Goal: Task Accomplishment & Management: Use online tool/utility

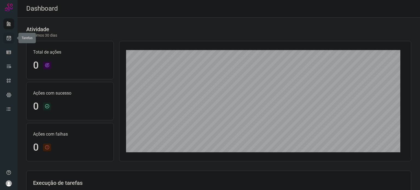
click at [10, 41] on link at bounding box center [8, 38] width 11 height 11
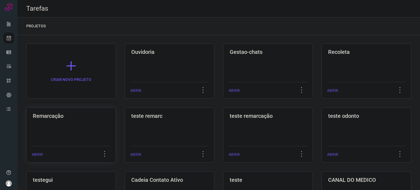
click at [125, 125] on div "Remarcação ABRIR" at bounding box center [170, 134] width 90 height 55
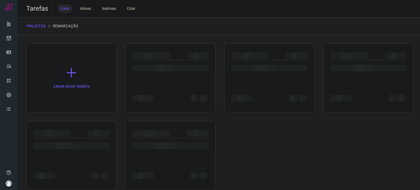
click at [76, 125] on div at bounding box center [71, 155] width 90 height 69
click at [77, 124] on div at bounding box center [71, 155] width 90 height 69
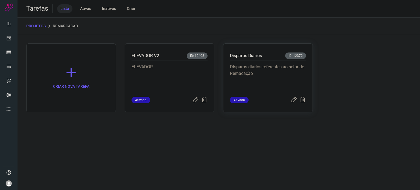
click at [247, 74] on p "Disparos diarios referentes ao setor de Remacação" at bounding box center [268, 77] width 76 height 27
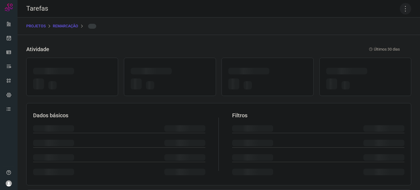
click at [400, 8] on icon at bounding box center [404, 8] width 11 height 11
click at [400, 9] on icon at bounding box center [404, 8] width 11 height 11
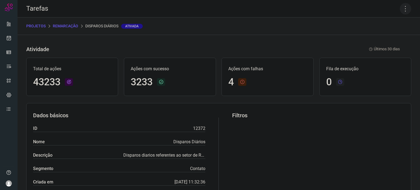
click at [400, 10] on icon at bounding box center [404, 8] width 11 height 11
click at [390, 39] on li "Executar" at bounding box center [382, 35] width 50 height 9
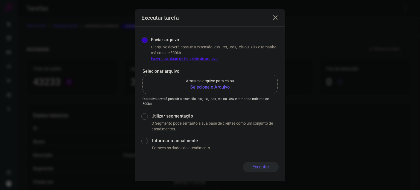
click at [197, 89] on b "Selecione o Arquivo" at bounding box center [210, 87] width 48 height 7
click at [0, 0] on input "Arraste o arquivo para cá ou Selecione o Arquivo" at bounding box center [0, 0] width 0 height 0
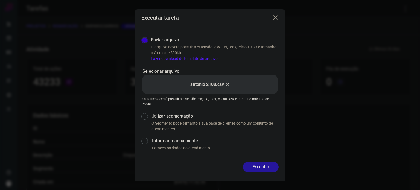
click at [270, 168] on button "Executar" at bounding box center [261, 167] width 36 height 10
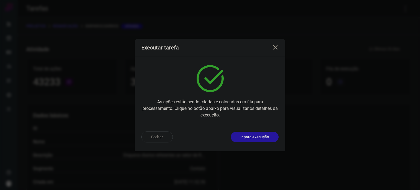
click at [265, 138] on p "Ir para execução" at bounding box center [254, 137] width 29 height 6
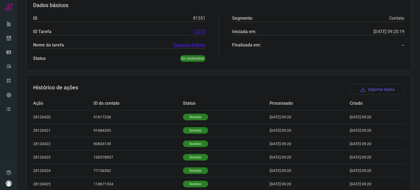
scroll to position [169, 0]
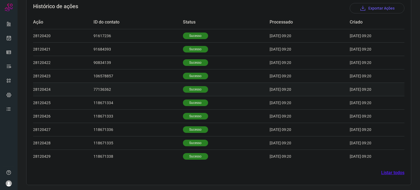
click at [188, 88] on p "Sucesso" at bounding box center [195, 89] width 25 height 7
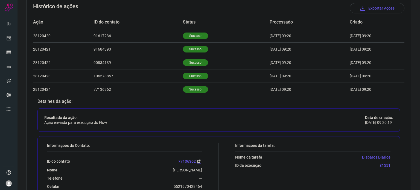
scroll to position [278, 0]
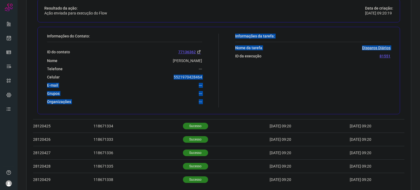
drag, startPoint x: 177, startPoint y: 77, endPoint x: 217, endPoint y: 76, distance: 40.2
click at [217, 76] on div "Informações do Contato: ID do contato 77136362 Nome [PERSON_NAME] Telefone --- …" at bounding box center [218, 70] width 362 height 87
drag, startPoint x: 147, startPoint y: 94, endPoint x: 153, endPoint y: 88, distance: 8.7
click at [147, 94] on div "Grupos ---" at bounding box center [124, 93] width 155 height 5
drag, startPoint x: 159, startPoint y: 80, endPoint x: 166, endPoint y: 78, distance: 7.0
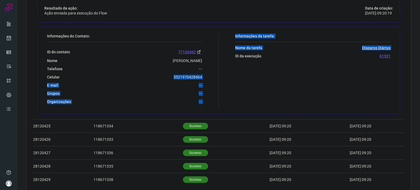
click at [159, 80] on div "ID do contato 77136362 Nome [PERSON_NAME] Telefone --- Celular [PHONE_NUMBER] E…" at bounding box center [124, 73] width 155 height 62
click at [168, 77] on div "Celular [PHONE_NUMBER]" at bounding box center [124, 77] width 155 height 5
click at [167, 95] on div "Grupos ---" at bounding box center [124, 93] width 155 height 5
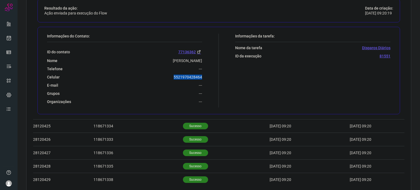
drag, startPoint x: 171, startPoint y: 77, endPoint x: 203, endPoint y: 79, distance: 32.8
click at [203, 79] on div "Informações do Contato: ID do contato 77136362 Nome [PERSON_NAME] Telefone --- …" at bounding box center [131, 71] width 174 height 74
copy p "5521970428464"
click at [7, 36] on icon at bounding box center [9, 37] width 6 height 5
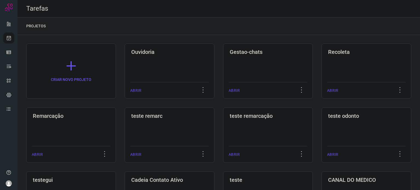
click at [125, 121] on div "Remarcação ABRIR" at bounding box center [170, 134] width 90 height 55
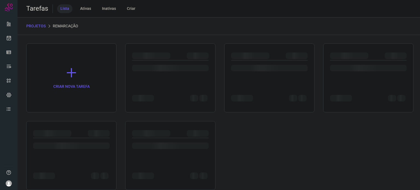
click at [64, 120] on div "CRIAR NOVA TAREFA" at bounding box center [218, 116] width 385 height 146
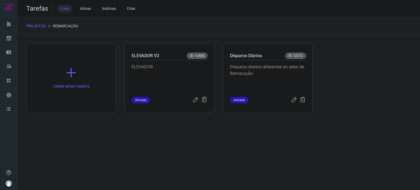
click at [275, 68] on p "Disparos diarios referentes ao setor de Remacação" at bounding box center [268, 77] width 76 height 27
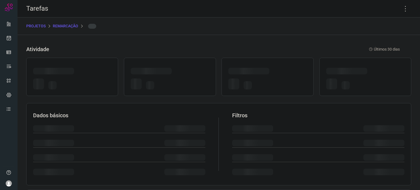
click at [275, 68] on div at bounding box center [267, 72] width 78 height 8
drag, startPoint x: 398, startPoint y: 4, endPoint x: 400, endPoint y: 6, distance: 3.1
click at [399, 4] on icon at bounding box center [404, 8] width 11 height 11
click at [400, 6] on icon at bounding box center [404, 8] width 11 height 11
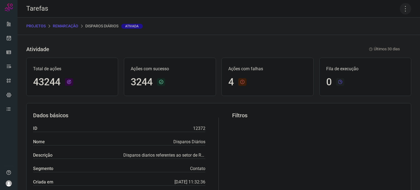
click at [399, 10] on icon at bounding box center [404, 8] width 11 height 11
click at [388, 36] on li "Executar" at bounding box center [382, 35] width 50 height 9
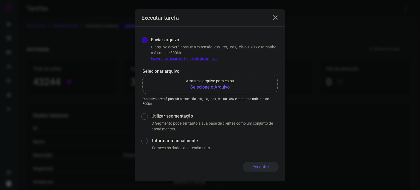
click at [220, 91] on label "Arraste o arquivo para cá ou Selecione o Arquivo" at bounding box center [209, 85] width 135 height 20
click at [0, 0] on input "Arraste o arquivo para cá ou Selecione o Arquivo" at bounding box center [0, 0] width 0 height 0
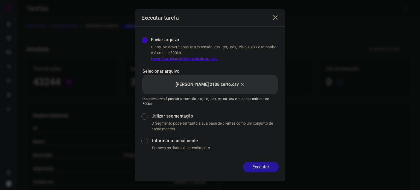
click at [268, 167] on button "Executar" at bounding box center [261, 167] width 36 height 10
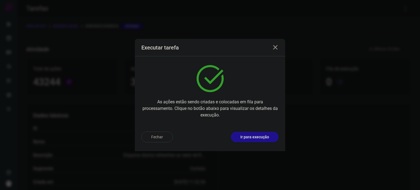
click at [262, 138] on div "Fechar Ir para execução" at bounding box center [209, 136] width 137 height 11
click at [262, 138] on p "Ir para execução" at bounding box center [254, 137] width 29 height 6
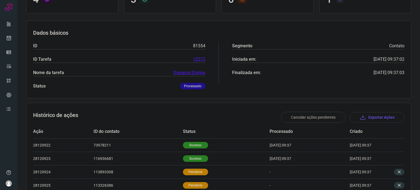
scroll to position [89, 0]
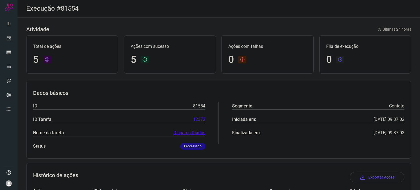
scroll to position [102, 0]
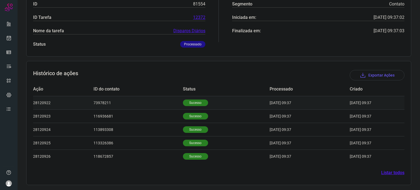
click at [194, 101] on p "Sucesso" at bounding box center [195, 102] width 25 height 7
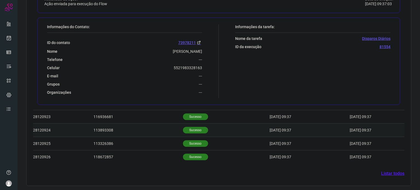
scroll to position [234, 0]
drag, startPoint x: 172, startPoint y: 67, endPoint x: 210, endPoint y: 69, distance: 38.3
click at [210, 69] on div "Informações do Contato: ID do contato 73978211 Nome maria Telefone --- Celular …" at bounding box center [131, 61] width 174 height 74
copy p "5521983328163"
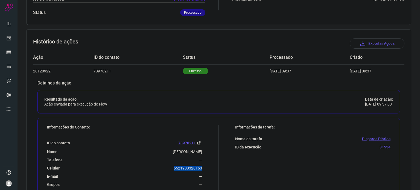
scroll to position [98, 0]
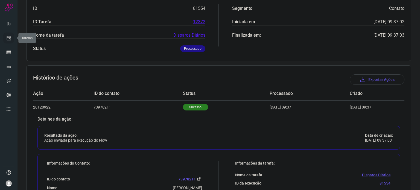
click at [6, 35] on icon at bounding box center [9, 37] width 6 height 5
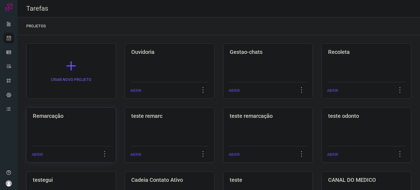
click at [125, 125] on div "Remarcação ABRIR" at bounding box center [170, 134] width 90 height 55
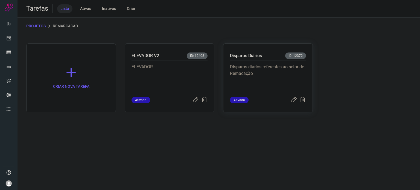
click at [273, 82] on p "Disparos diarios referentes ao setor de Remacação" at bounding box center [268, 77] width 76 height 27
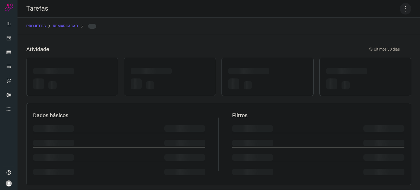
click at [401, 7] on icon at bounding box center [404, 8] width 11 height 11
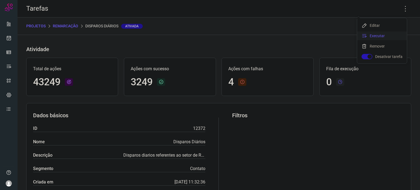
click at [397, 37] on li "Executar" at bounding box center [382, 35] width 50 height 9
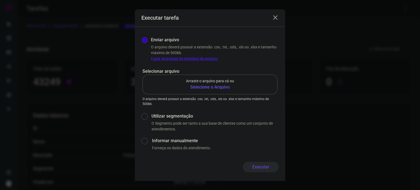
click at [215, 88] on b "Selecione o Arquivo" at bounding box center [210, 87] width 48 height 7
click at [0, 0] on input "Arraste o arquivo para cá ou Selecione o Arquivo" at bounding box center [0, 0] width 0 height 0
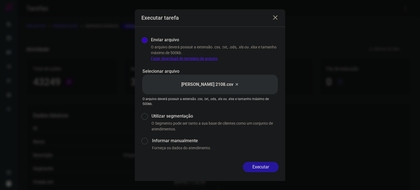
click at [268, 166] on button "Executar" at bounding box center [261, 167] width 36 height 10
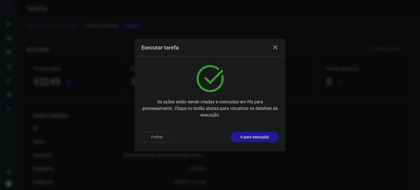
click at [270, 138] on button "Ir para execução" at bounding box center [255, 137] width 48 height 10
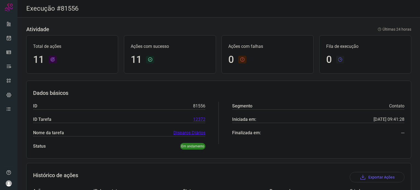
scroll to position [164, 0]
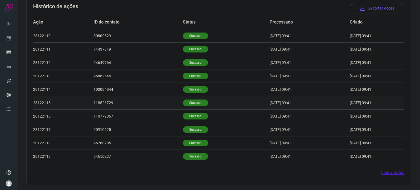
click at [184, 105] on p "Sucesso" at bounding box center [195, 102] width 25 height 7
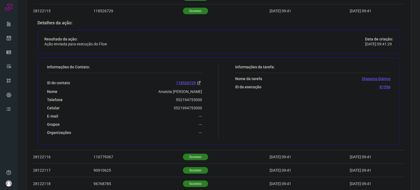
scroll to position [278, 0]
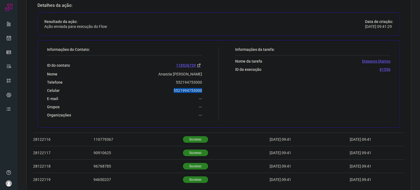
drag, startPoint x: 171, startPoint y: 91, endPoint x: 210, endPoint y: 90, distance: 38.8
click at [210, 90] on div "Informações do Contato: ID do contato 118526729 Nome Anaezia Maria Da Silva Tel…" at bounding box center [131, 84] width 174 height 74
copy p "5521994753000"
drag, startPoint x: 174, startPoint y: 82, endPoint x: 204, endPoint y: 83, distance: 30.3
click at [204, 83] on div "Informações do Contato: ID do contato 118526729 Nome Anaezia Maria Da Silva Tel…" at bounding box center [131, 84] width 174 height 74
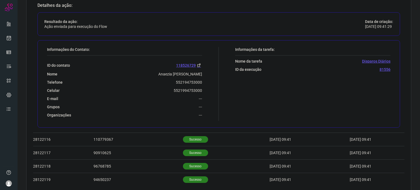
click at [250, 88] on div "Informações da tarefa: Nome da tarefa Disparos Diários ID da execução 81556" at bounding box center [306, 84] width 174 height 74
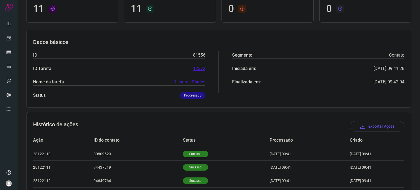
scroll to position [0, 0]
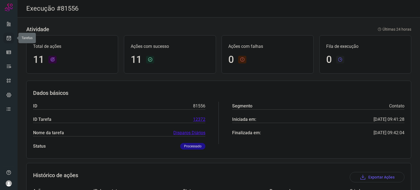
click at [11, 38] on icon at bounding box center [9, 37] width 6 height 5
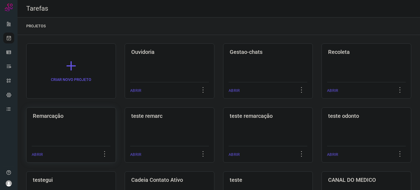
click at [72, 148] on div "ABRIR" at bounding box center [71, 153] width 79 height 14
click at [72, 147] on div "ABRIR" at bounding box center [71, 153] width 79 height 14
click at [125, 131] on div "Remarcação ABRIR" at bounding box center [170, 134] width 90 height 55
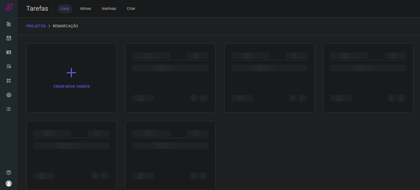
click at [91, 131] on div at bounding box center [99, 133] width 22 height 7
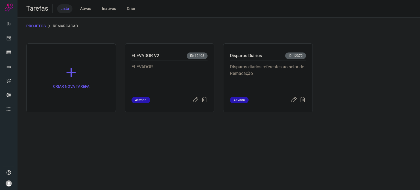
click at [253, 74] on p "Disparos diarios referentes ao setor de Remacação" at bounding box center [268, 77] width 76 height 27
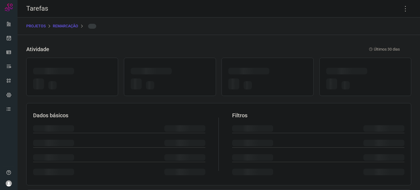
click at [253, 73] on div at bounding box center [248, 71] width 41 height 7
click at [405, 11] on icon at bounding box center [404, 8] width 11 height 11
click at [402, 10] on icon at bounding box center [404, 8] width 11 height 11
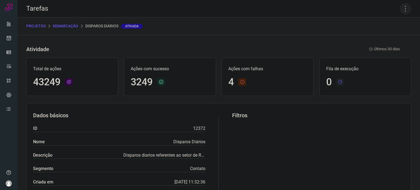
click at [399, 10] on icon at bounding box center [404, 8] width 11 height 11
click at [376, 35] on li "Executar" at bounding box center [382, 35] width 50 height 9
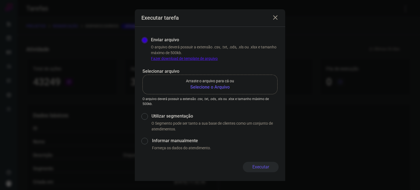
click at [214, 88] on b "Selecione o Arquivo" at bounding box center [210, 87] width 48 height 7
click at [0, 0] on input "Arraste o arquivo para cá ou Selecione o Arquivo" at bounding box center [0, 0] width 0 height 0
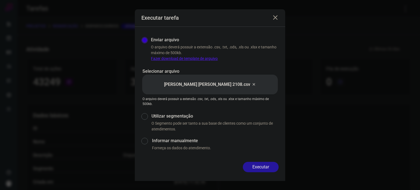
click at [259, 170] on button "Executar" at bounding box center [261, 167] width 36 height 10
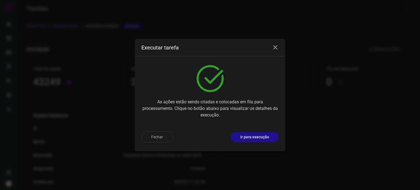
click at [262, 130] on div "Fechar Ir para execução" at bounding box center [210, 139] width 150 height 24
click at [261, 137] on p "Ir para execução" at bounding box center [254, 137] width 29 height 6
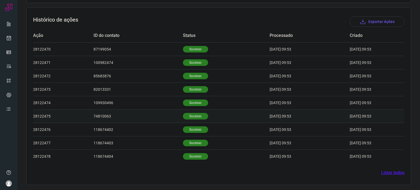
click at [198, 117] on p "Sucesso" at bounding box center [195, 116] width 25 height 7
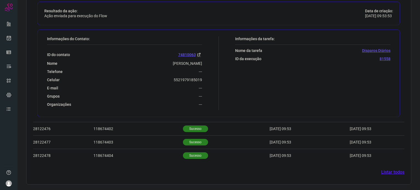
scroll to position [288, 0]
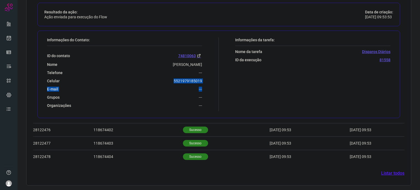
drag, startPoint x: 170, startPoint y: 80, endPoint x: 214, endPoint y: 85, distance: 44.5
click at [214, 85] on div "Informações do Contato: ID do contato 74810063 Nome Maria Rufina Alves Dias Tel…" at bounding box center [131, 74] width 174 height 74
copy div "5521979185019 E-mail ---"
drag, startPoint x: 173, startPoint y: 86, endPoint x: 169, endPoint y: 78, distance: 9.3
click at [173, 87] on div "E-mail ---" at bounding box center [124, 89] width 155 height 5
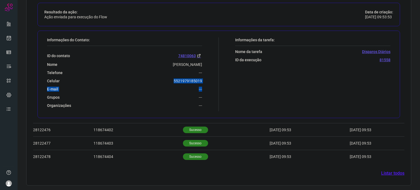
click at [169, 77] on div "ID do contato 74810063 Nome Maria Rufina Alves Dias Telefone --- Celular 552197…" at bounding box center [124, 77] width 155 height 62
drag, startPoint x: 173, startPoint y: 81, endPoint x: 206, endPoint y: 78, distance: 33.1
click at [206, 78] on div "Informações do Contato: ID do contato 74810063 Nome Maria Rufina Alves Dias Tel…" at bounding box center [131, 74] width 174 height 74
click at [11, 42] on link at bounding box center [8, 38] width 11 height 11
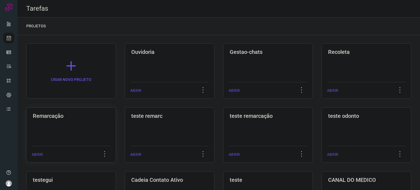
click at [125, 123] on div "Remarcação ABRIR" at bounding box center [170, 134] width 90 height 55
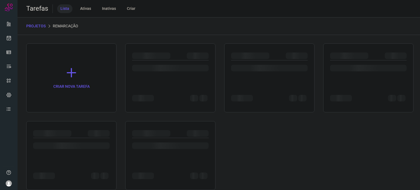
click at [56, 123] on div at bounding box center [71, 155] width 90 height 69
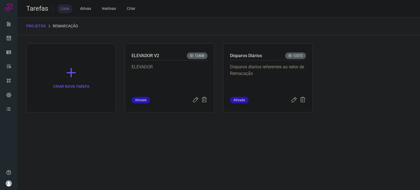
click at [286, 77] on p "Disparos diarios referentes ao setor de Remacação" at bounding box center [268, 77] width 76 height 27
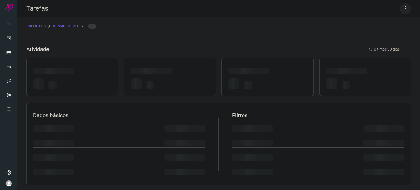
click at [399, 10] on icon at bounding box center [404, 8] width 11 height 11
click at [401, 7] on icon at bounding box center [404, 8] width 11 height 11
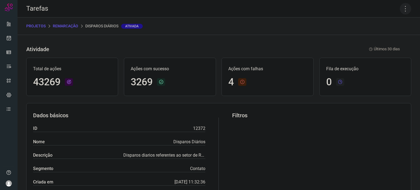
click at [399, 8] on icon at bounding box center [404, 8] width 11 height 11
click at [371, 36] on li "Executar" at bounding box center [382, 35] width 50 height 9
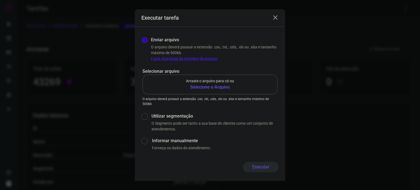
click at [223, 85] on b "Selecione o Arquivo" at bounding box center [210, 87] width 48 height 7
click at [0, 0] on input "Arraste o arquivo para cá ou Selecione o Arquivo" at bounding box center [0, 0] width 0 height 0
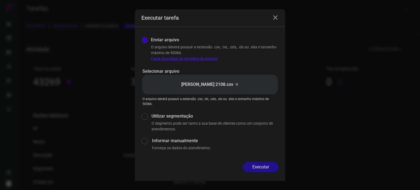
click at [263, 161] on div "Enviar arquivo O arquivo deverá possuir a extensão .csv, .txt, .ods, .xls ou .x…" at bounding box center [210, 94] width 150 height 135
click at [263, 167] on button "Executar" at bounding box center [261, 167] width 36 height 10
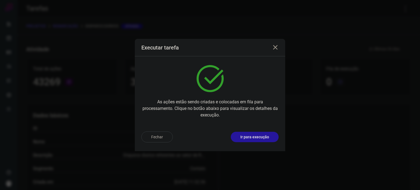
click at [263, 137] on p "Ir para execução" at bounding box center [254, 137] width 29 height 6
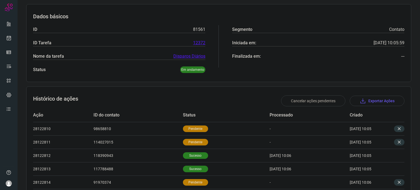
scroll to position [47, 0]
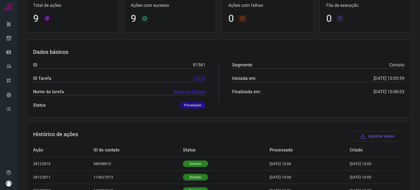
scroll to position [155, 0]
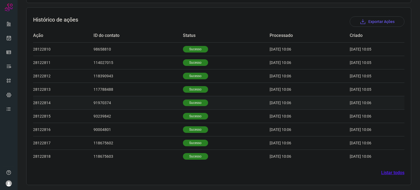
click at [194, 100] on p "Sucesso" at bounding box center [195, 102] width 25 height 7
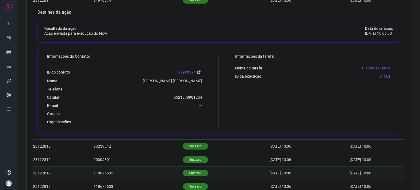
scroll to position [288, 0]
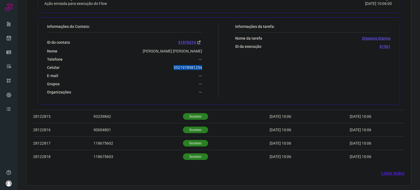
drag, startPoint x: 170, startPoint y: 67, endPoint x: 205, endPoint y: 67, distance: 35.0
click at [204, 67] on div "Informações do Contato: ID do contato 91970374 Nome [PERSON_NAME] [PERSON_NAME]…" at bounding box center [131, 61] width 174 height 74
copy p "5521978981254"
click at [10, 41] on link at bounding box center [8, 38] width 11 height 11
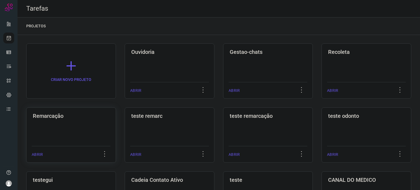
click at [125, 126] on div "Remarcação ABRIR" at bounding box center [170, 134] width 90 height 55
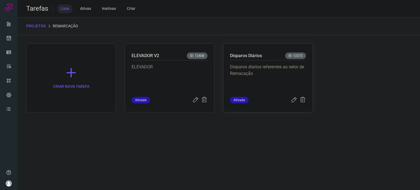
click at [299, 76] on p "Disparos diarios referentes ao setor de Remacação" at bounding box center [268, 77] width 76 height 27
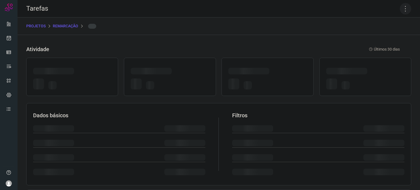
click at [402, 11] on icon at bounding box center [404, 8] width 11 height 11
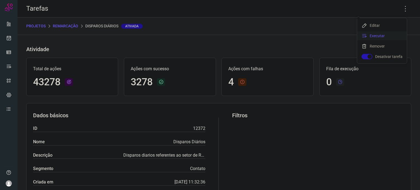
click at [381, 34] on li "Executar" at bounding box center [382, 35] width 50 height 9
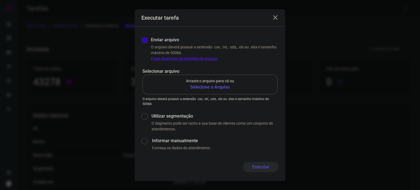
click at [223, 81] on p "Arraste o arquivo para cá ou" at bounding box center [210, 81] width 48 height 6
click at [0, 0] on input "Arraste o arquivo para cá ou Selecione o Arquivo" at bounding box center [0, 0] width 0 height 0
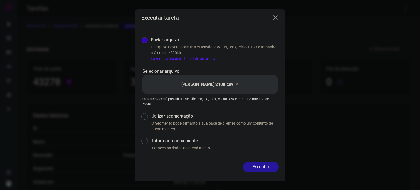
click at [256, 165] on button "Executar" at bounding box center [261, 167] width 36 height 10
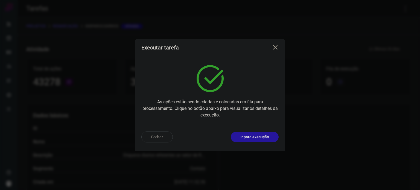
click at [261, 138] on p "Ir para execução" at bounding box center [254, 137] width 29 height 6
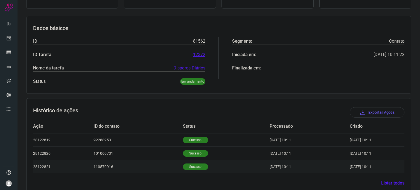
scroll to position [75, 0]
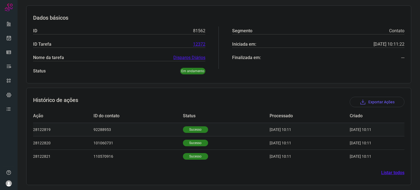
click at [193, 129] on p "Sucesso" at bounding box center [195, 129] width 25 height 7
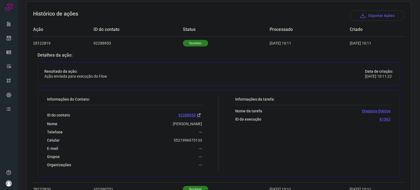
scroll to position [208, 0]
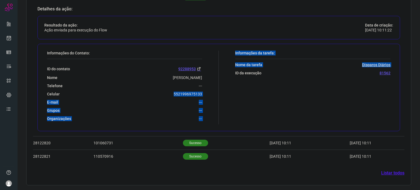
drag, startPoint x: 170, startPoint y: 94, endPoint x: 217, endPoint y: 91, distance: 46.5
click at [217, 91] on div "Informações do Contato: ID do contato 92288953 Nome [PERSON_NAME] De Moura Tele…" at bounding box center [218, 87] width 362 height 87
copy div "5521996975133 E-mail --- Grupos --- Organizações --- Informações da tarefa: Nom…"
click at [170, 108] on div "Grupos ---" at bounding box center [124, 110] width 155 height 5
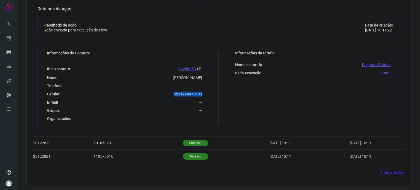
drag, startPoint x: 170, startPoint y: 91, endPoint x: 208, endPoint y: 90, distance: 37.7
click at [208, 90] on div "Informações do Contato: ID do contato 92288953 Nome [PERSON_NAME] De Moura Tele…" at bounding box center [131, 88] width 174 height 74
copy p "5521996975133"
click at [8, 38] on icon at bounding box center [9, 37] width 6 height 5
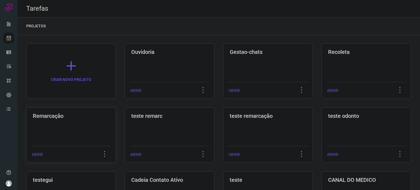
click at [125, 126] on div "Remarcação ABRIR" at bounding box center [170, 134] width 90 height 55
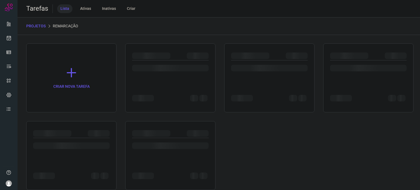
click at [59, 126] on div at bounding box center [71, 155] width 90 height 69
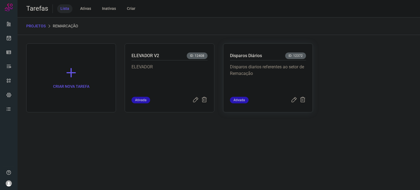
click at [285, 73] on p "Disparos diarios referentes ao setor de Remacação" at bounding box center [268, 77] width 76 height 27
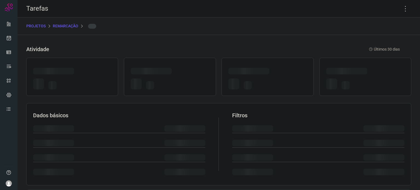
click at [285, 73] on div at bounding box center [267, 72] width 78 height 8
click at [399, 7] on icon at bounding box center [404, 8] width 11 height 11
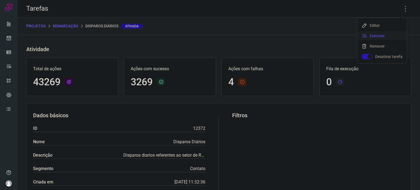
click at [390, 38] on li "Executar" at bounding box center [382, 35] width 50 height 9
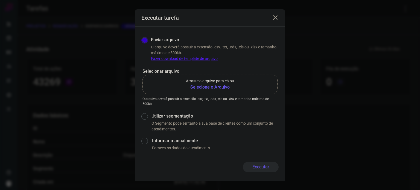
click at [217, 86] on b "Selecione o Arquivo" at bounding box center [210, 87] width 48 height 7
click at [0, 0] on input "Arraste o arquivo para cá ou Selecione o Arquivo" at bounding box center [0, 0] width 0 height 0
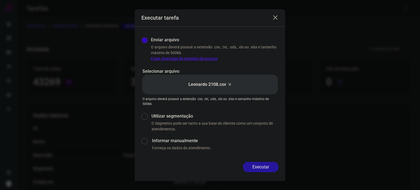
click at [260, 168] on button "Executar" at bounding box center [261, 167] width 36 height 10
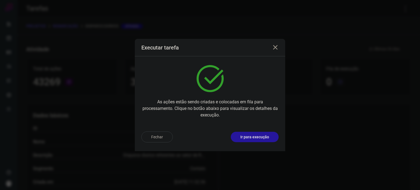
click at [250, 136] on p "Ir para execução" at bounding box center [254, 137] width 29 height 6
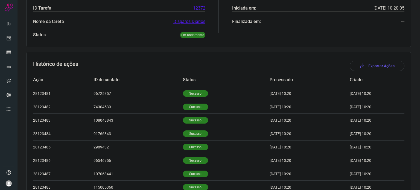
scroll to position [155, 0]
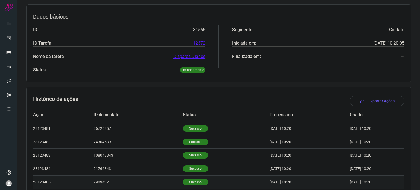
scroll to position [169, 0]
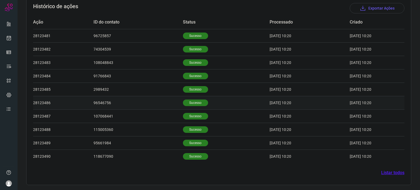
click at [205, 108] on td "Sucesso" at bounding box center [226, 102] width 87 height 13
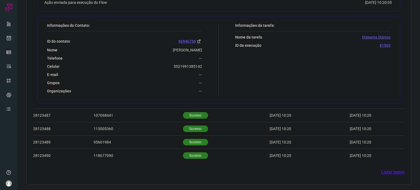
scroll to position [301, 0]
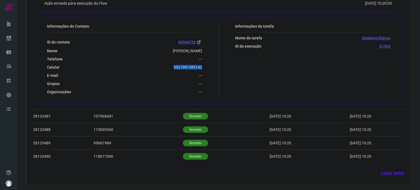
drag, startPoint x: 169, startPoint y: 65, endPoint x: 211, endPoint y: 67, distance: 42.1
click at [211, 67] on div "Informações do Contato: ID do contato 96546756 Nome [PERSON_NAME] Patricio Tele…" at bounding box center [131, 61] width 174 height 74
copy p "5521991385142"
click at [10, 34] on link at bounding box center [8, 38] width 11 height 11
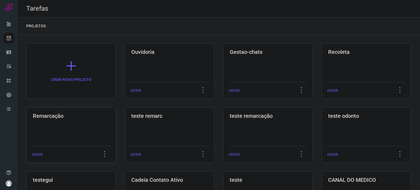
click at [125, 120] on div "Remarcação ABRIR" at bounding box center [170, 134] width 90 height 55
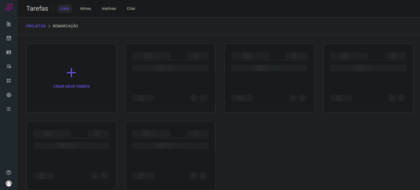
click at [90, 119] on div "CRIAR NOVA TAREFA" at bounding box center [218, 116] width 385 height 146
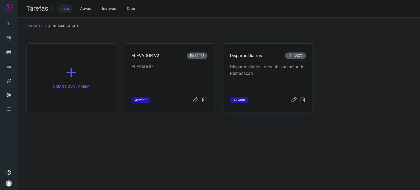
click at [288, 69] on p "Disparos diarios referentes ao setor de Remacação" at bounding box center [268, 77] width 76 height 27
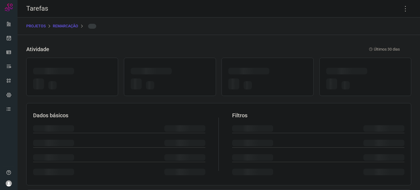
click at [288, 69] on div at bounding box center [267, 72] width 78 height 8
click at [403, 9] on icon at bounding box center [404, 8] width 11 height 11
click at [401, 8] on icon at bounding box center [404, 8] width 11 height 11
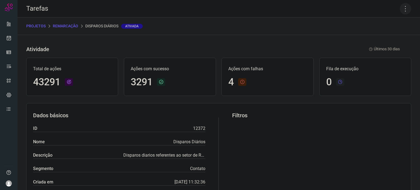
click at [402, 6] on icon at bounding box center [404, 8] width 11 height 11
click at [386, 38] on li "Executar" at bounding box center [382, 35] width 50 height 9
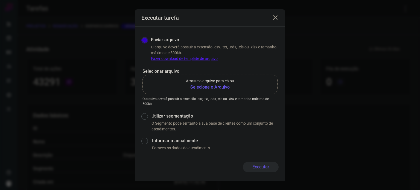
click at [217, 86] on b "Selecione o Arquivo" at bounding box center [210, 87] width 48 height 7
click at [0, 0] on input "Arraste o arquivo para cá ou Selecione o Arquivo" at bounding box center [0, 0] width 0 height 0
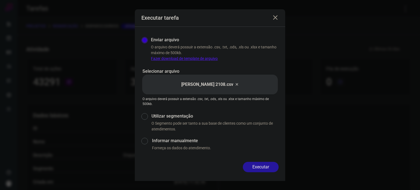
click at [262, 163] on button "Executar" at bounding box center [261, 167] width 36 height 10
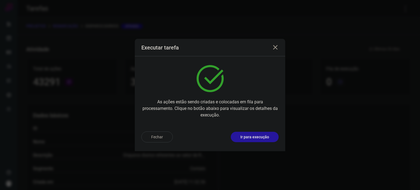
click at [270, 137] on button "Ir para execução" at bounding box center [255, 137] width 48 height 10
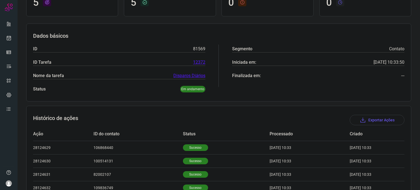
scroll to position [102, 0]
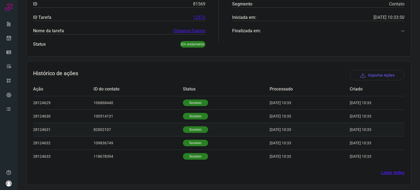
click at [193, 128] on p "Sucesso" at bounding box center [195, 129] width 25 height 7
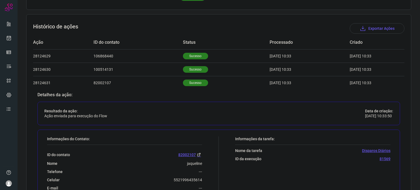
scroll to position [211, 0]
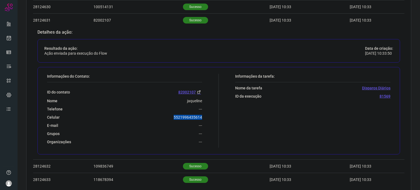
drag, startPoint x: 201, startPoint y: 121, endPoint x: 204, endPoint y: 116, distance: 5.9
click at [204, 116] on div "Informações do Contato: ID do contato 82002107 Nome jaqueline Telefone --- Celu…" at bounding box center [131, 111] width 174 height 74
copy p "5521996435614"
click at [12, 42] on link at bounding box center [8, 38] width 11 height 11
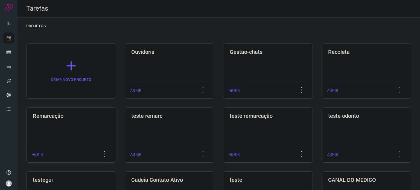
click at [125, 120] on div "Remarcação ABRIR" at bounding box center [170, 134] width 90 height 55
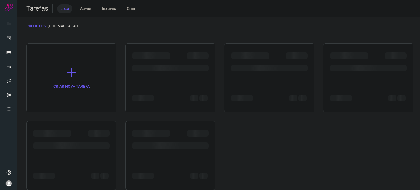
click at [69, 120] on div "CRIAR NOVA TAREFA" at bounding box center [218, 116] width 385 height 146
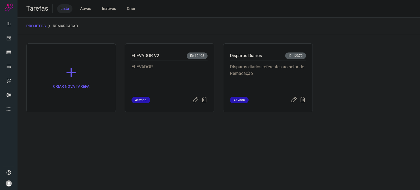
click at [287, 66] on p "Disparos diarios referentes ao setor de Remacação" at bounding box center [268, 77] width 76 height 27
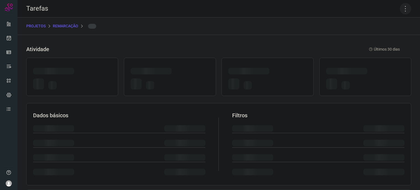
click at [399, 7] on icon at bounding box center [404, 8] width 11 height 11
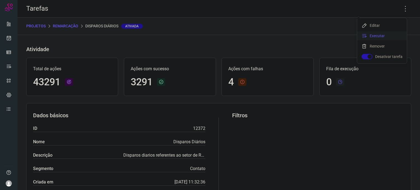
click at [389, 34] on li "Executar" at bounding box center [382, 35] width 50 height 9
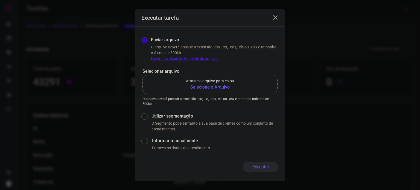
click at [199, 86] on b "Selecione o Arquivo" at bounding box center [210, 87] width 48 height 7
click at [0, 0] on input "Arraste o arquivo para cá ou Selecione o Arquivo" at bounding box center [0, 0] width 0 height 0
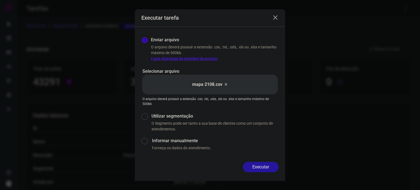
click at [255, 168] on button "Executar" at bounding box center [261, 167] width 36 height 10
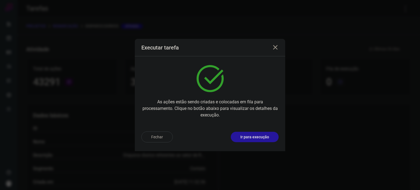
click at [261, 135] on p "Ir para execução" at bounding box center [254, 137] width 29 height 6
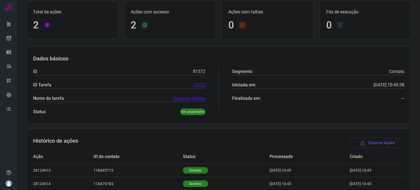
scroll to position [62, 0]
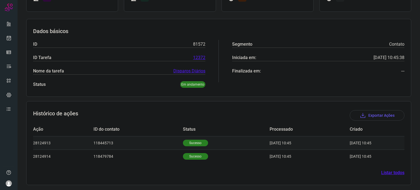
click at [187, 140] on p "Sucesso" at bounding box center [195, 143] width 25 height 7
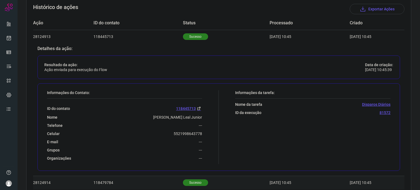
scroll to position [194, 0]
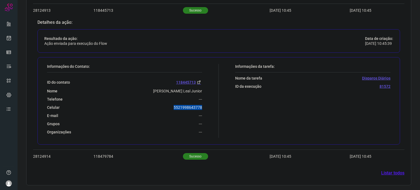
drag, startPoint x: 168, startPoint y: 107, endPoint x: 204, endPoint y: 106, distance: 35.5
click at [204, 106] on div "Informações do Contato: ID do contato 118445713 Nome Antonio Borges Leal Junior…" at bounding box center [131, 101] width 174 height 74
copy p "5521998643778"
click at [10, 39] on icon at bounding box center [9, 37] width 6 height 5
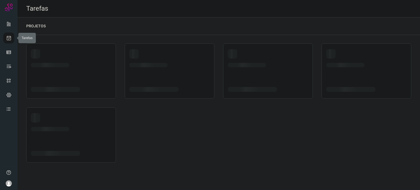
click at [10, 39] on icon at bounding box center [9, 37] width 6 height 5
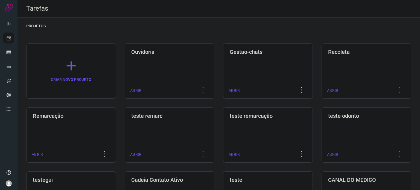
click at [125, 130] on div "Remarcação ABRIR" at bounding box center [170, 134] width 90 height 55
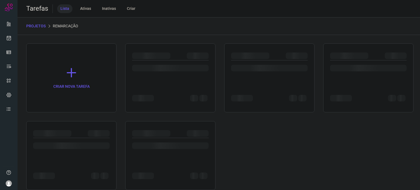
click at [80, 130] on div at bounding box center [71, 133] width 76 height 7
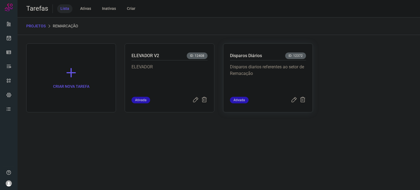
click at [282, 69] on p "Disparos diarios referentes ao setor de Remacação" at bounding box center [268, 77] width 76 height 27
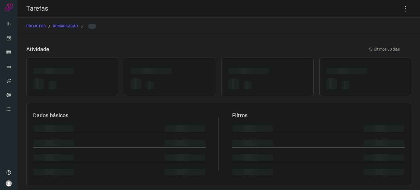
click at [282, 69] on div at bounding box center [267, 72] width 78 height 8
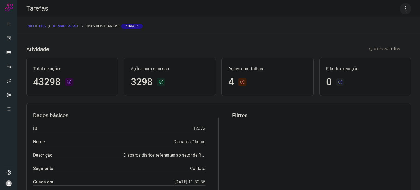
click at [402, 9] on icon at bounding box center [404, 8] width 11 height 11
click at [380, 35] on li "Executar" at bounding box center [382, 35] width 50 height 9
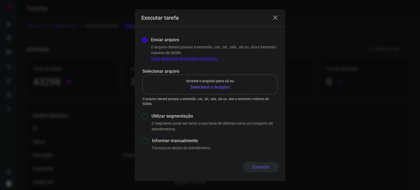
click at [210, 87] on b "Selecione o Arquivo" at bounding box center [210, 87] width 48 height 7
click at [0, 0] on input "Arraste o arquivo para cá ou Selecione o Arquivo" at bounding box center [0, 0] width 0 height 0
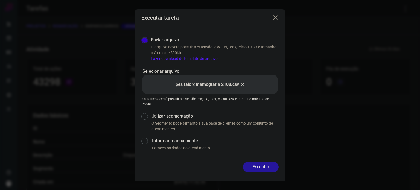
click at [268, 168] on button "Executar" at bounding box center [261, 167] width 36 height 10
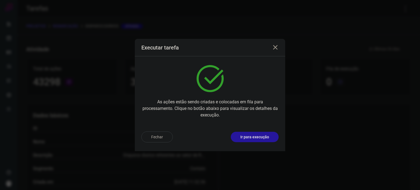
click at [243, 138] on p "Ir para execução" at bounding box center [254, 137] width 29 height 6
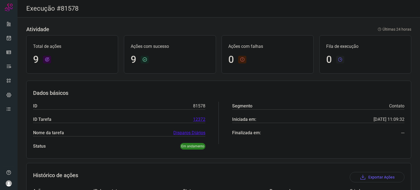
scroll to position [155, 0]
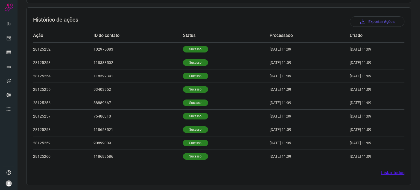
click at [8, 39] on icon at bounding box center [9, 37] width 6 height 5
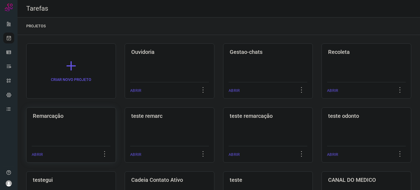
click at [72, 115] on h3 "Remarcação" at bounding box center [71, 116] width 76 height 7
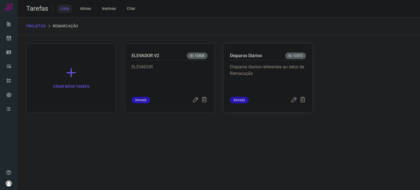
click at [268, 81] on p "Disparos diarios referentes ao setor de Remacação" at bounding box center [268, 77] width 76 height 27
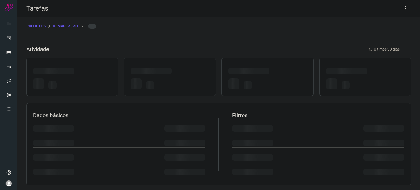
click at [268, 81] on div at bounding box center [267, 84] width 78 height 13
click at [401, 10] on icon at bounding box center [404, 8] width 11 height 11
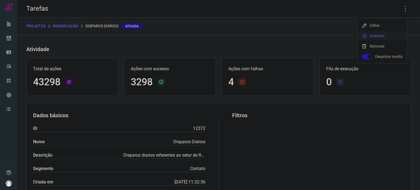
click at [382, 38] on li "Executar" at bounding box center [382, 35] width 50 height 9
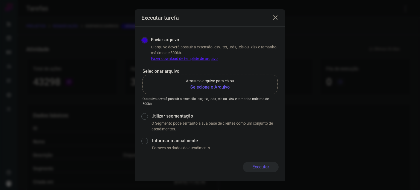
click at [216, 90] on b "Selecione o Arquivo" at bounding box center [210, 87] width 48 height 7
click at [0, 0] on input "Arraste o arquivo para cá ou Selecione o Arquivo" at bounding box center [0, 0] width 0 height 0
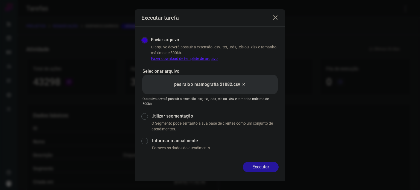
click at [263, 167] on button "Executar" at bounding box center [261, 167] width 36 height 10
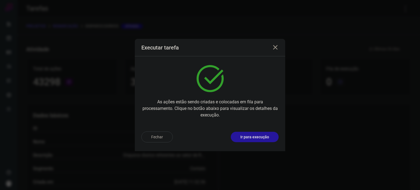
click at [259, 140] on button "Ir para execução" at bounding box center [255, 137] width 48 height 10
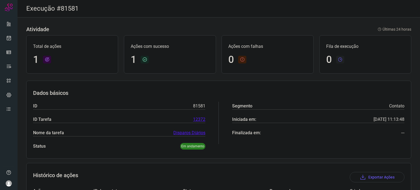
scroll to position [48, 0]
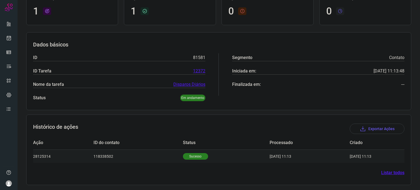
click at [192, 158] on p "Sucesso" at bounding box center [195, 156] width 25 height 7
